Goal: Task Accomplishment & Management: Use online tool/utility

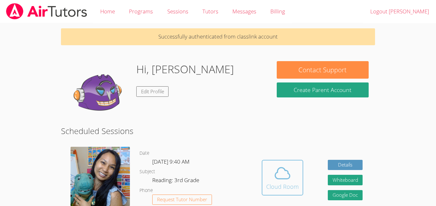
click at [275, 176] on icon at bounding box center [282, 173] width 15 height 11
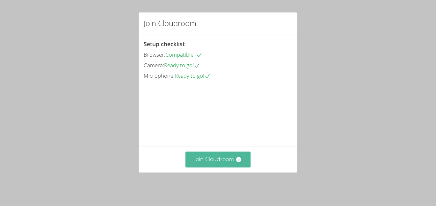
click at [236, 163] on icon at bounding box center [239, 160] width 6 height 6
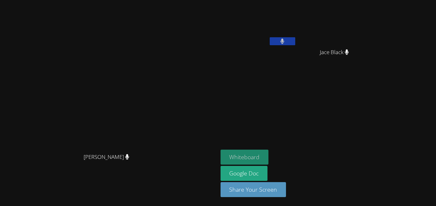
click at [269, 156] on button "Whiteboard" at bounding box center [245, 157] width 48 height 15
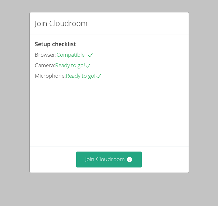
click at [120, 152] on div "Join Cloudroom" at bounding box center [109, 159] width 159 height 26
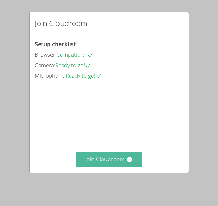
click at [117, 161] on button "Join Cloudroom" at bounding box center [108, 160] width 65 height 16
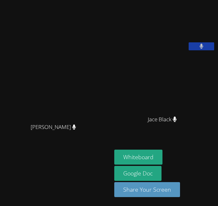
drag, startPoint x: 29, startPoint y: 18, endPoint x: -75, endPoint y: 44, distance: 107.4
click at [0, 44] on html "Sokha Lee Sokha Lee Carlos Cardoza Jace Black Jace Black Whiteboard Google Doc …" at bounding box center [109, 103] width 218 height 206
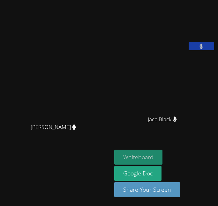
click at [116, 161] on button "Whiteboard" at bounding box center [138, 157] width 48 height 15
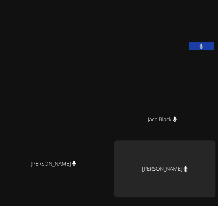
drag, startPoint x: 102, startPoint y: 6, endPoint x: -107, endPoint y: 24, distance: 210.4
click at [0, 24] on html "Sokha Lee Sokha Lee Carlos Cardoza Jace Black Jace Black Isaiah Velasco Whitebo…" at bounding box center [109, 103] width 218 height 206
drag, startPoint x: 33, startPoint y: 23, endPoint x: -68, endPoint y: 31, distance: 101.4
click at [0, 31] on html "Sokha Lee Sokha Lee Carlos Cardoza Jace Black Jace Black Isaiah Velasco Whitebo…" at bounding box center [109, 103] width 218 height 206
drag, startPoint x: 75, startPoint y: 39, endPoint x: -52, endPoint y: 17, distance: 129.5
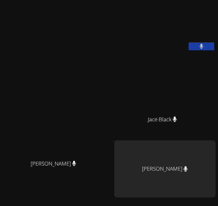
click at [0, 17] on html "Sokha Lee Sokha Lee Carlos Cardoza Jace Black Jace Black Isaiah Velasco Whitebo…" at bounding box center [109, 103] width 218 height 206
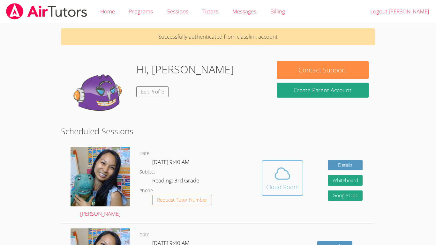
click at [274, 178] on icon at bounding box center [282, 174] width 18 height 18
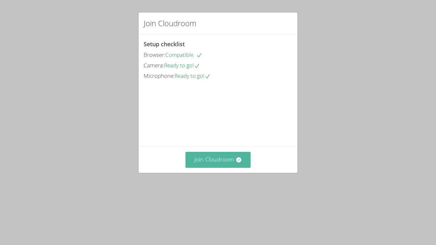
click at [208, 168] on button "Join Cloudroom" at bounding box center [217, 160] width 65 height 16
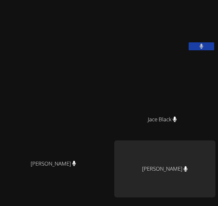
drag, startPoint x: 217, startPoint y: 32, endPoint x: 212, endPoint y: 86, distance: 54.1
click at [212, 86] on aside "[PERSON_NAME] [PERSON_NAME] [PERSON_NAME] [PERSON_NAME] Whiteboard Google Doc S…" at bounding box center [165, 140] width 106 height 280
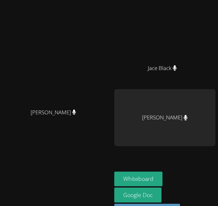
scroll to position [54, 0]
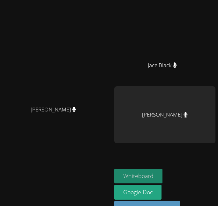
click at [114, 184] on button "Whiteboard" at bounding box center [138, 176] width 48 height 15
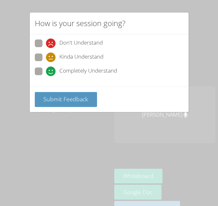
click at [70, 69] on span "Completely Understand" at bounding box center [88, 72] width 58 height 10
click at [51, 69] on input "Completely Understand" at bounding box center [48, 70] width 5 height 5
radio input "true"
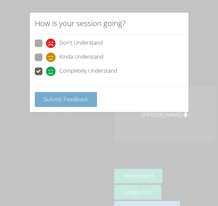
click at [56, 98] on span "Submit Feedback" at bounding box center [65, 99] width 45 height 8
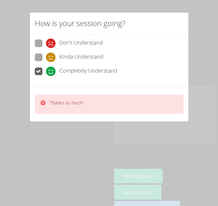
click at [54, 102] on p "Thanks so much!" at bounding box center [67, 103] width 34 height 6
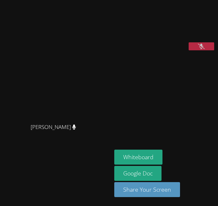
scroll to position [0, 0]
